Goal: Transaction & Acquisition: Purchase product/service

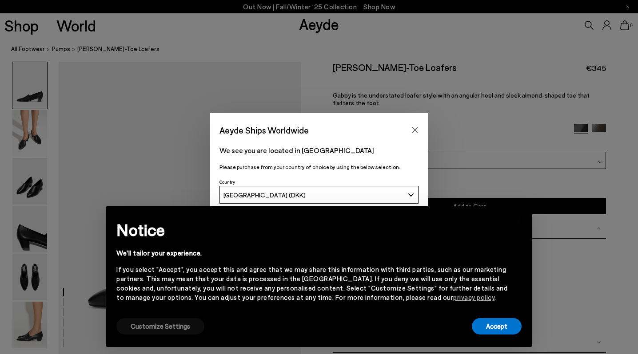
click at [175, 328] on button "Customize Settings" at bounding box center [160, 326] width 88 height 16
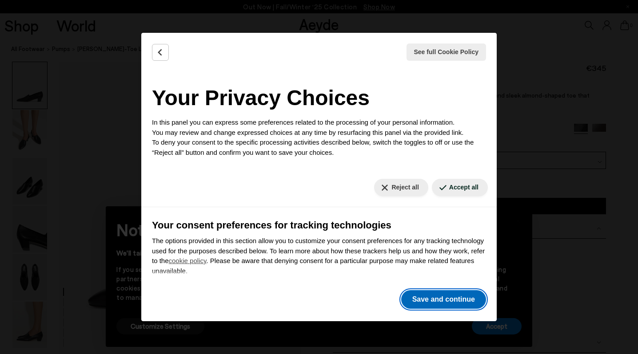
click at [449, 300] on button "Save and continue" at bounding box center [443, 299] width 85 height 19
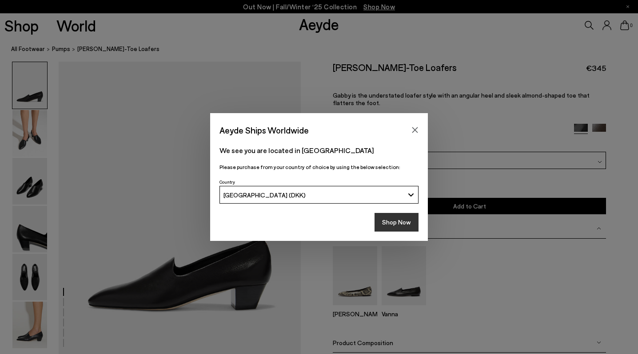
click at [401, 226] on button "Shop Now" at bounding box center [396, 222] width 44 height 19
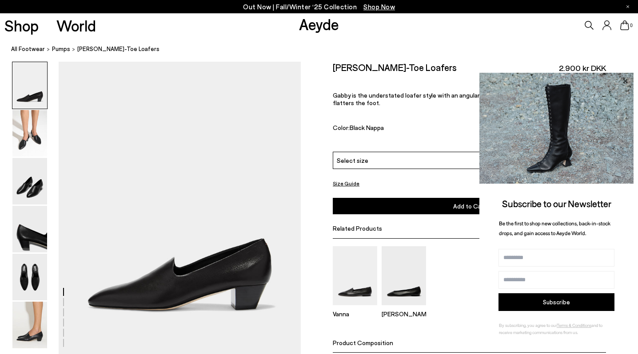
click at [624, 81] on icon at bounding box center [624, 81] width 4 height 4
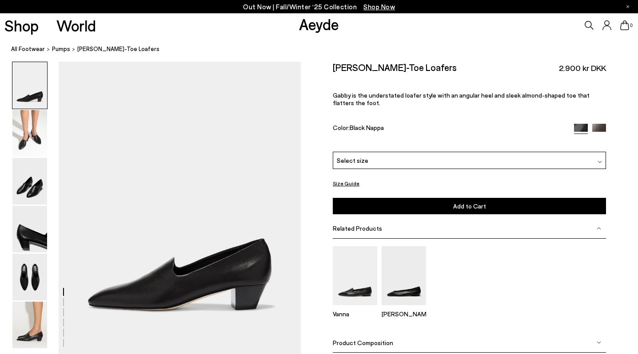
click at [371, 161] on div "Select size" at bounding box center [469, 160] width 273 height 17
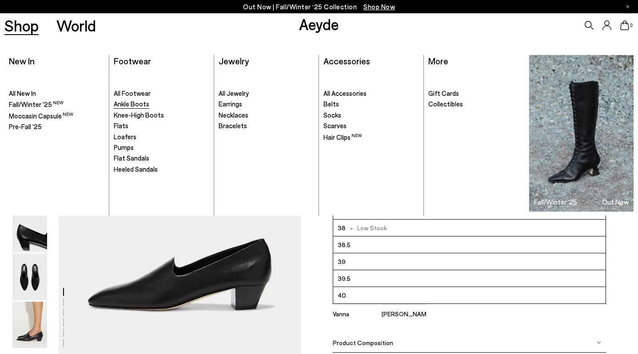
click at [134, 103] on span "Ankle Boots" at bounding box center [132, 104] width 36 height 8
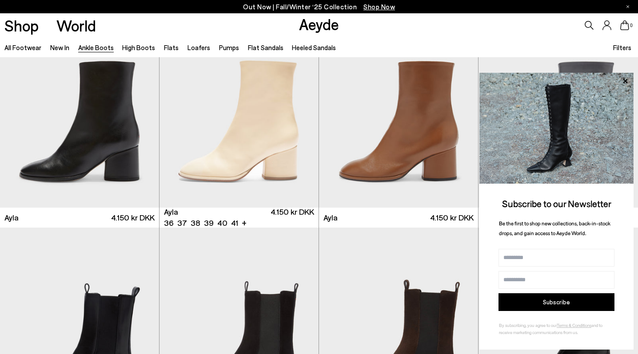
scroll to position [2480, 0]
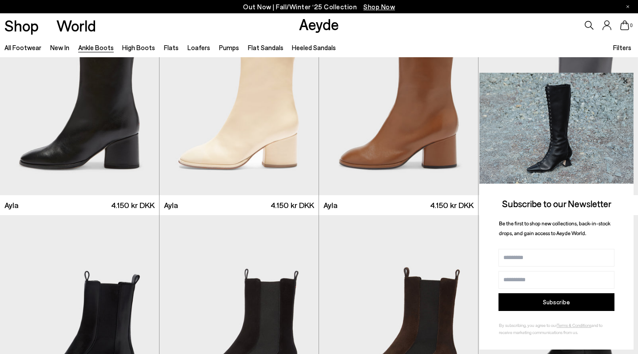
click at [625, 82] on icon at bounding box center [625, 81] width 12 height 12
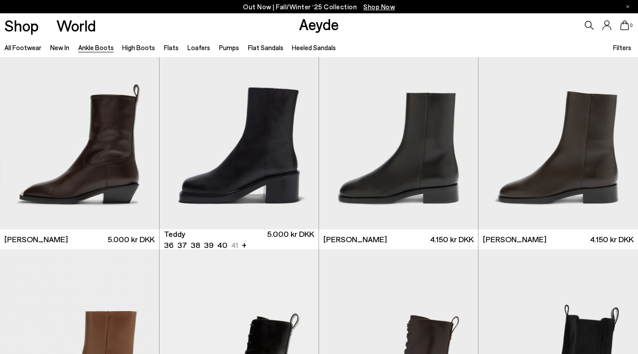
scroll to position [2889, 0]
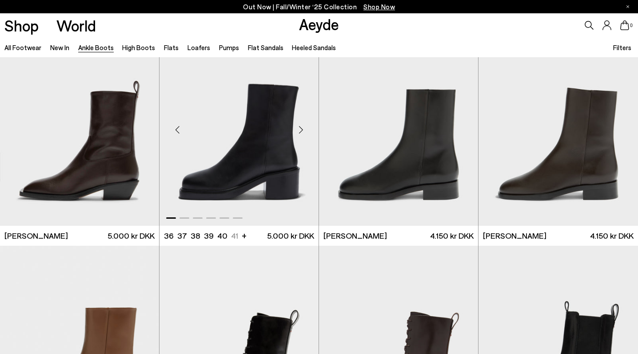
click at [267, 131] on img "1 / 6" at bounding box center [238, 126] width 159 height 200
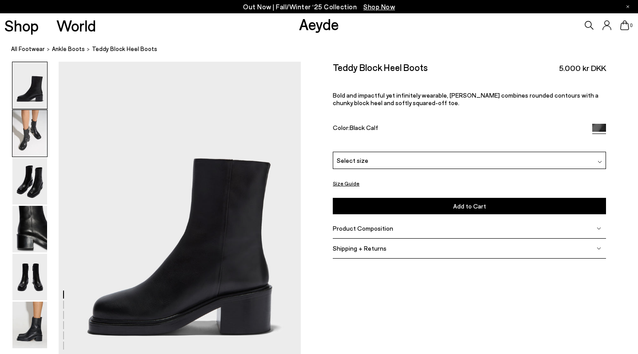
click at [29, 135] on img at bounding box center [29, 133] width 35 height 47
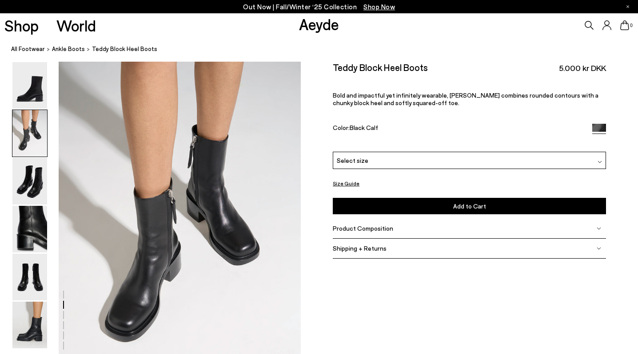
scroll to position [325, 0]
click at [369, 159] on div "Select size" at bounding box center [469, 160] width 273 height 17
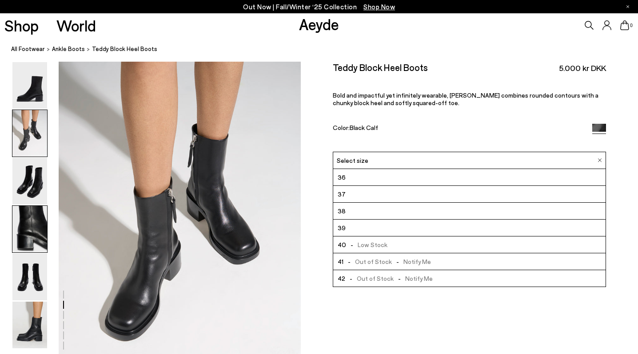
click at [25, 234] on img at bounding box center [29, 229] width 35 height 47
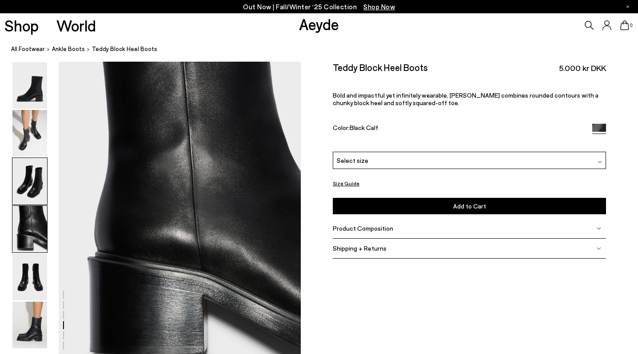
click at [27, 182] on img at bounding box center [29, 181] width 35 height 47
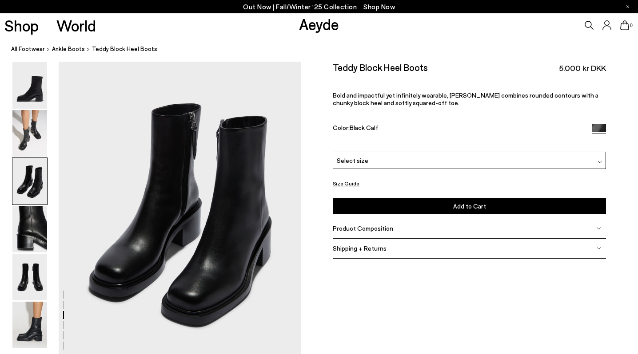
scroll to position [649, 0]
